Goal: Navigation & Orientation: Find specific page/section

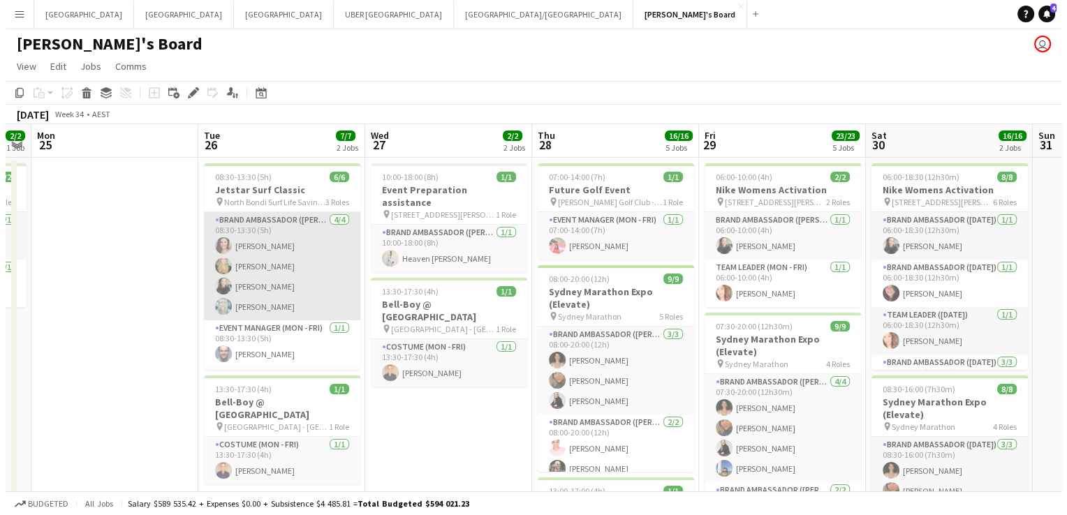
scroll to position [45, 0]
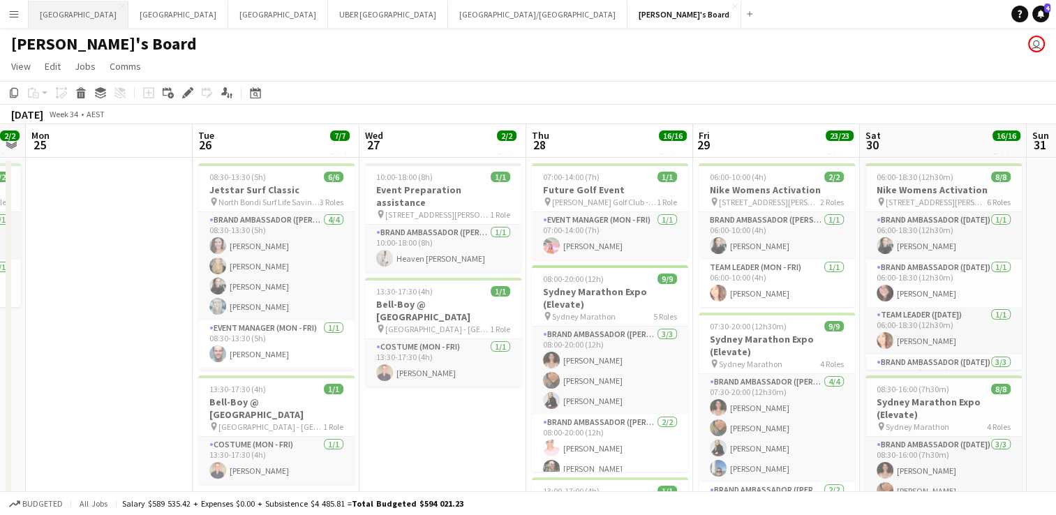
click at [52, 10] on button "Perth Close" at bounding box center [79, 14] width 100 height 27
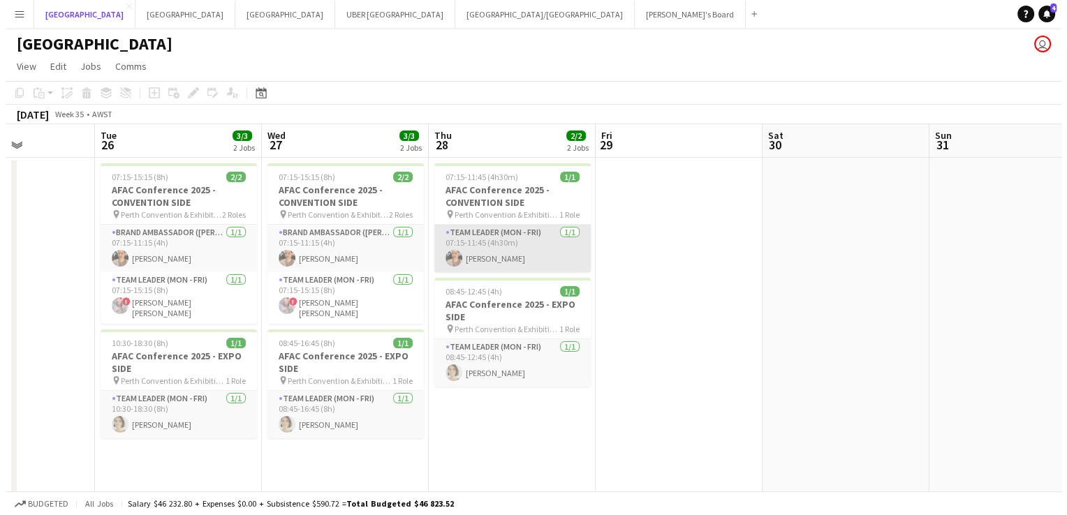
scroll to position [0, 614]
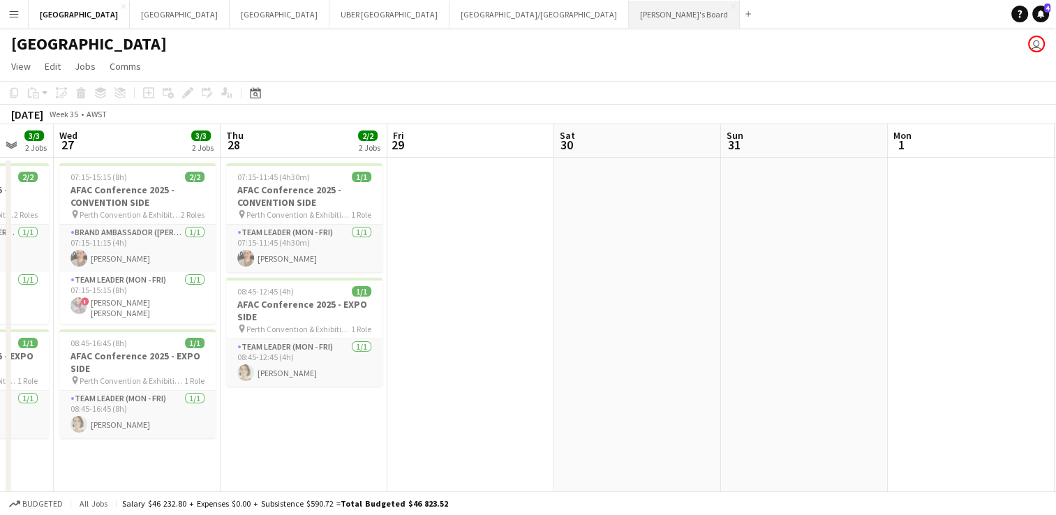
click at [629, 15] on button "Tennille's Board Close" at bounding box center [684, 14] width 111 height 27
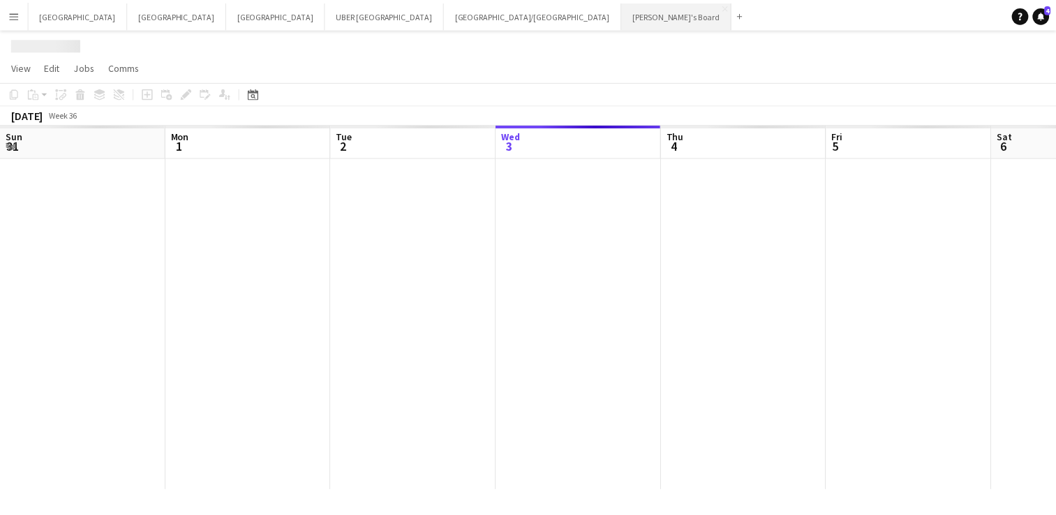
scroll to position [0, 334]
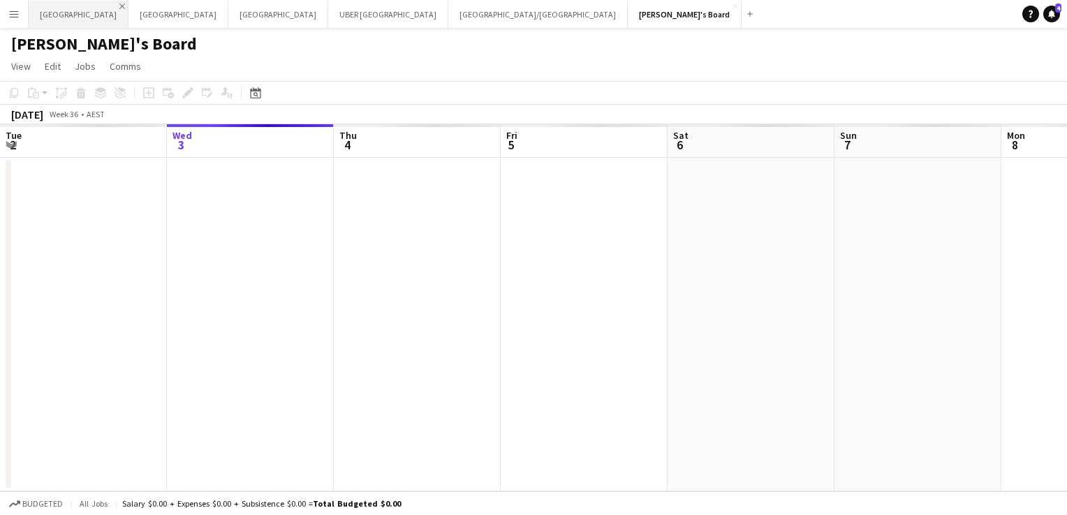
click at [119, 7] on app-icon "Close" at bounding box center [122, 6] width 6 height 6
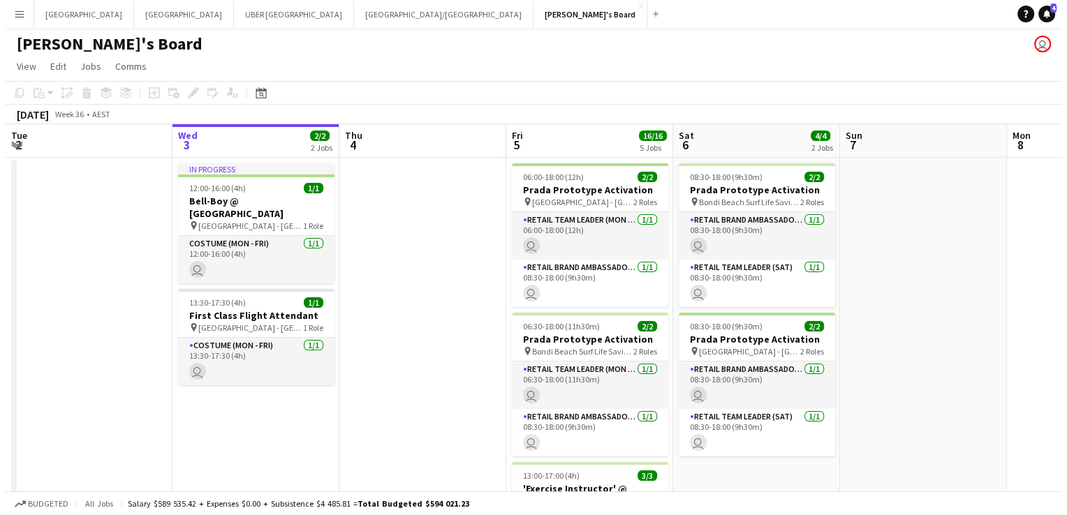
scroll to position [0, 359]
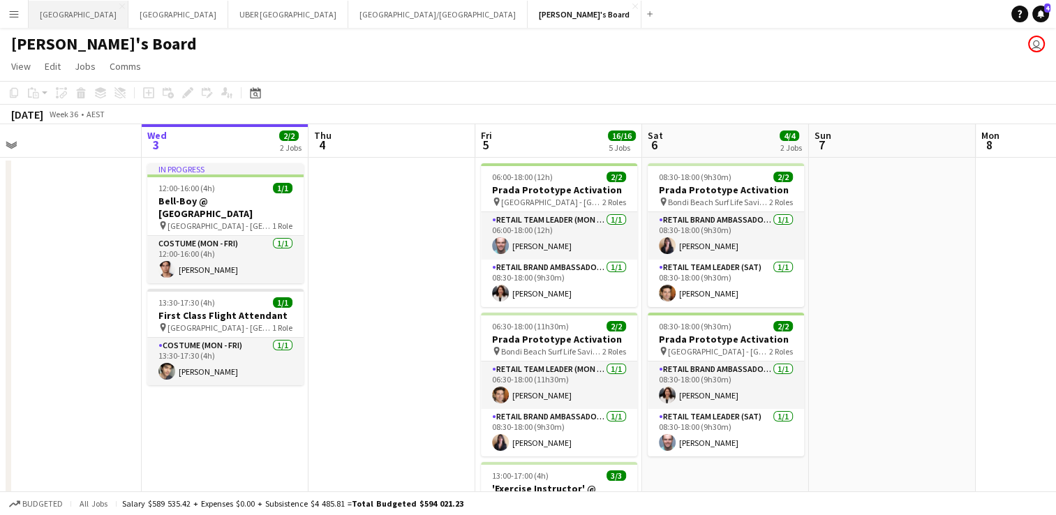
click at [41, 10] on button "Melbourne Close" at bounding box center [79, 14] width 100 height 27
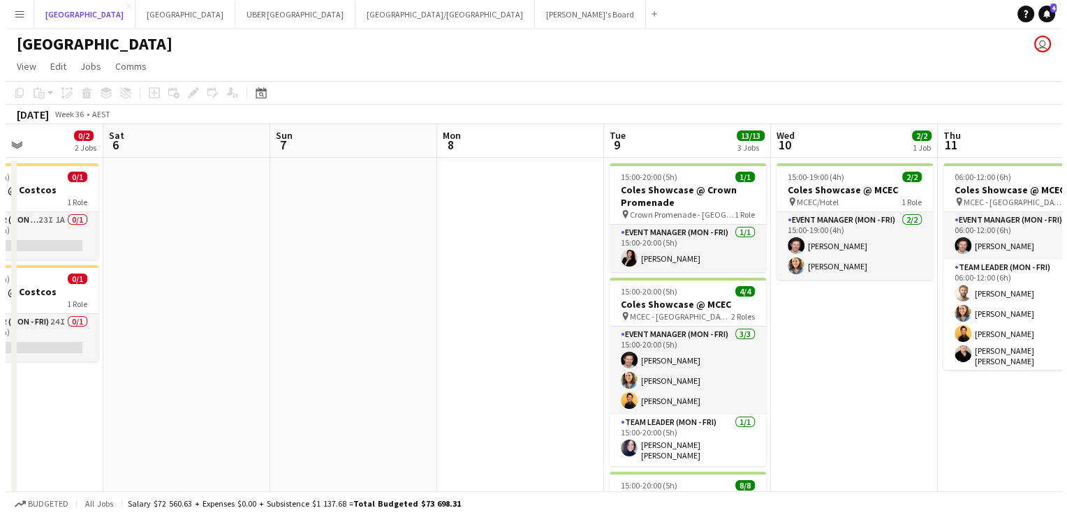
scroll to position [0, 600]
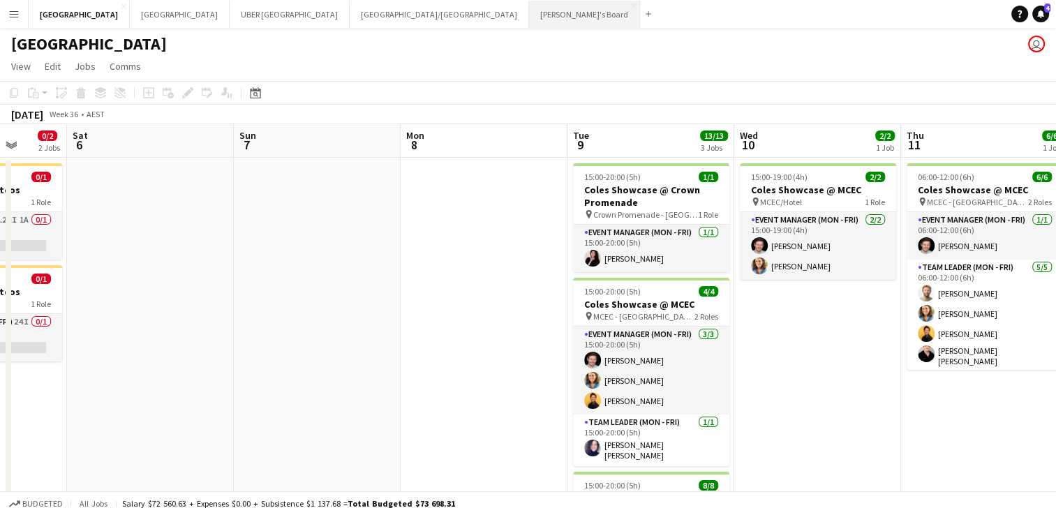
click at [529, 9] on button "Tennille's Board Close" at bounding box center [584, 14] width 111 height 27
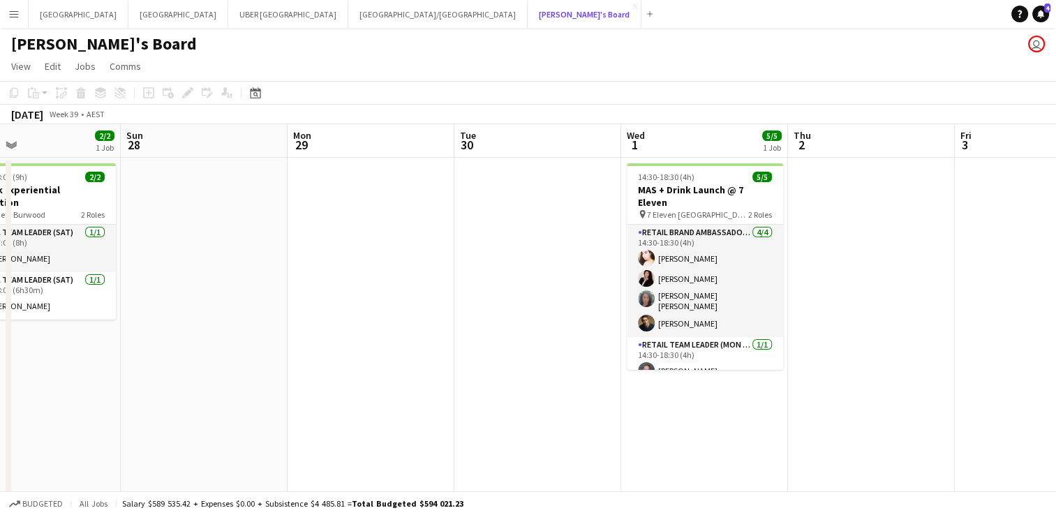
scroll to position [0, 427]
